Goal: Browse casually: Explore the website without a specific task or goal

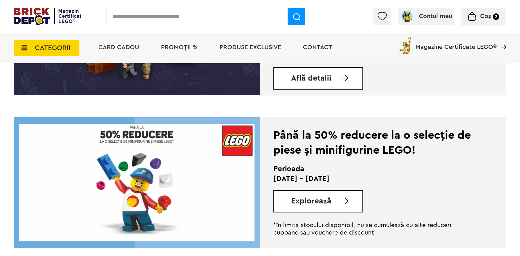
scroll to position [1016, 0]
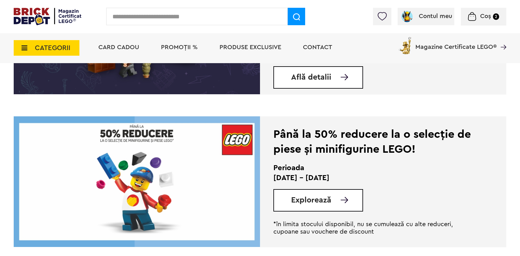
click at [319, 204] on span "Explorează" at bounding box center [311, 201] width 40 height 8
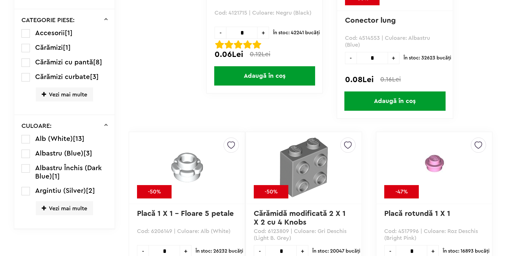
scroll to position [294, 0]
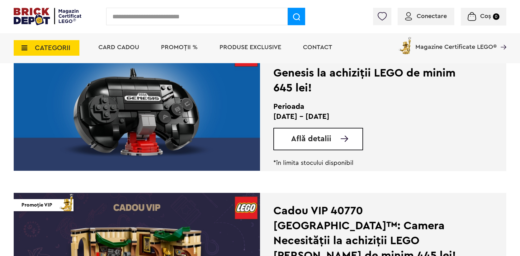
scroll to position [705, 0]
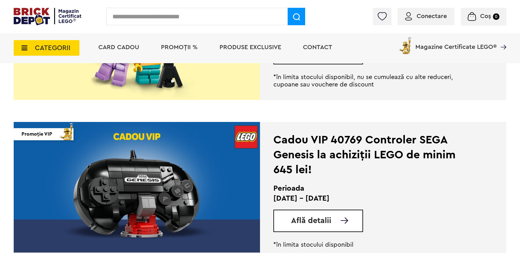
click at [314, 220] on span "Află detalii" at bounding box center [311, 221] width 40 height 8
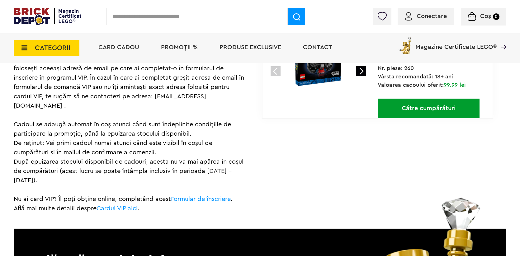
scroll to position [442, 0]
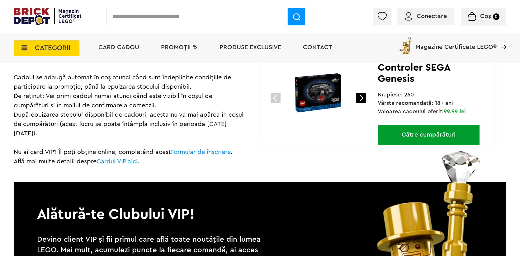
click at [363, 95] on link at bounding box center [361, 98] width 10 height 10
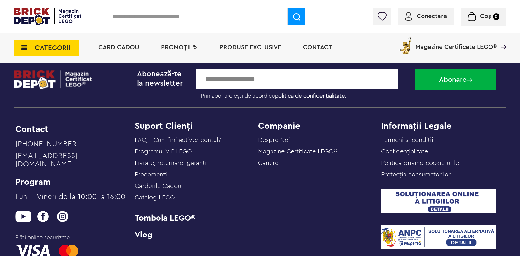
scroll to position [795, 0]
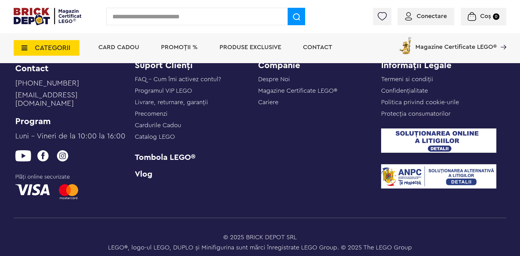
click at [36, 13] on img at bounding box center [48, 16] width 68 height 17
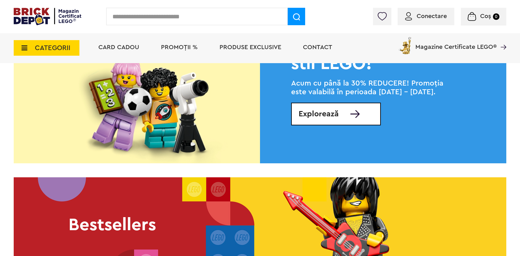
scroll to position [805, 0]
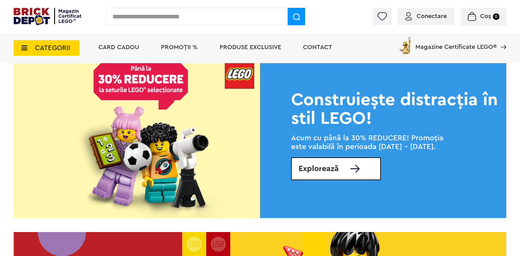
click at [347, 178] on link "Explorează" at bounding box center [336, 169] width 90 height 23
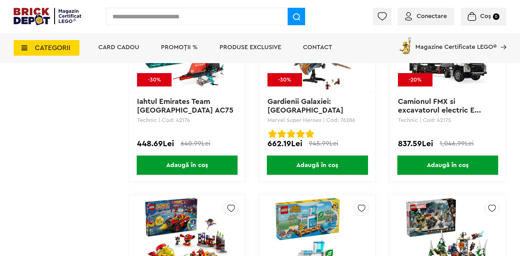
scroll to position [2237, 0]
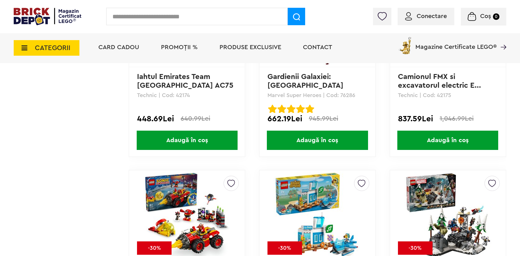
click at [443, 184] on img at bounding box center [447, 215] width 87 height 87
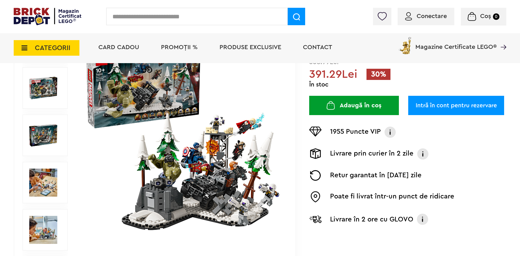
scroll to position [108, 0]
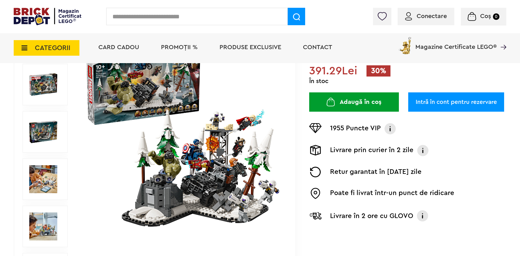
click at [39, 223] on img at bounding box center [43, 227] width 28 height 28
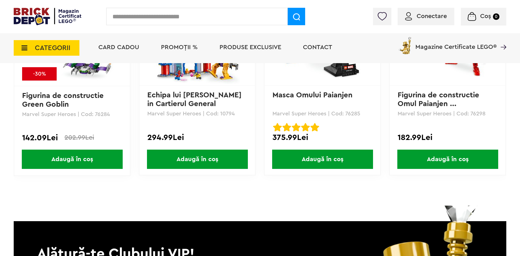
scroll to position [1248, 0]
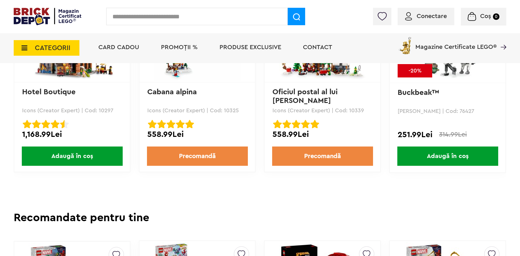
click at [57, 19] on img at bounding box center [48, 16] width 68 height 17
